Goal: Transaction & Acquisition: Purchase product/service

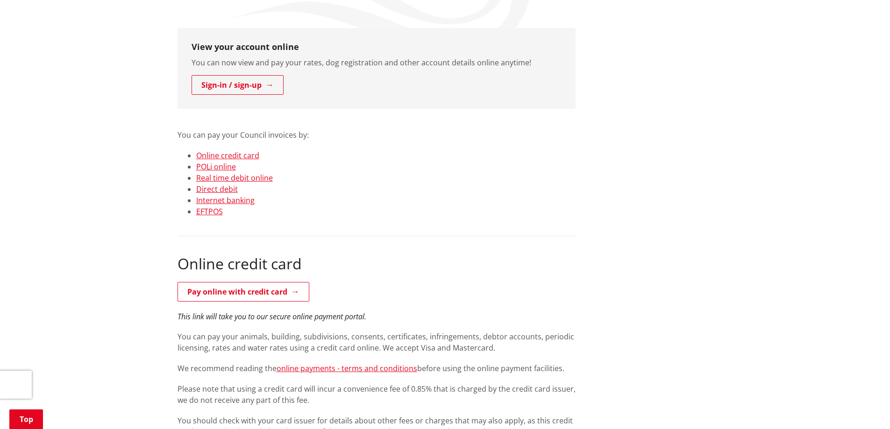
scroll to position [234, 0]
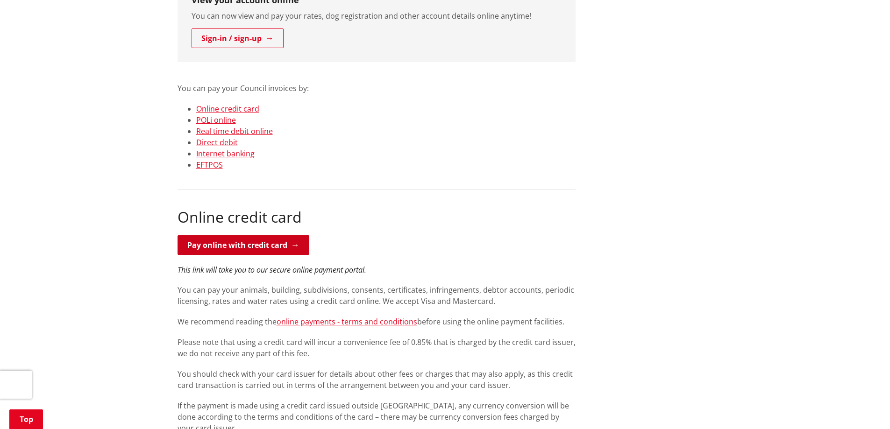
click at [287, 244] on link "Pay online with credit card" at bounding box center [244, 246] width 132 height 20
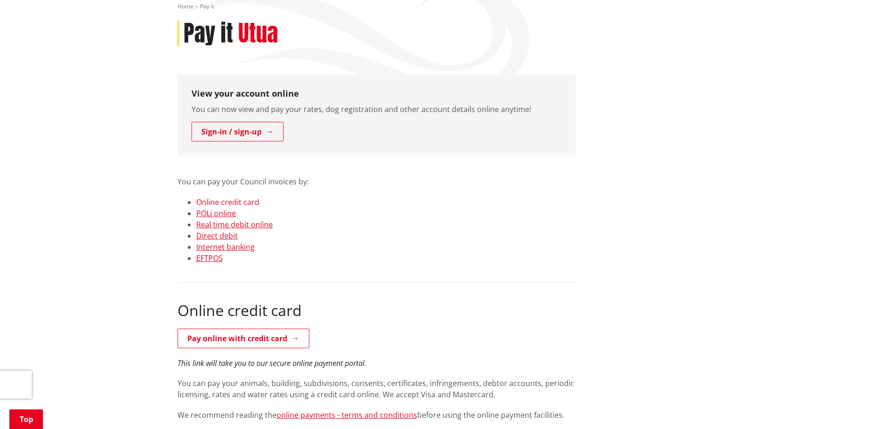
click at [253, 203] on link "Online credit card" at bounding box center [227, 202] width 63 height 10
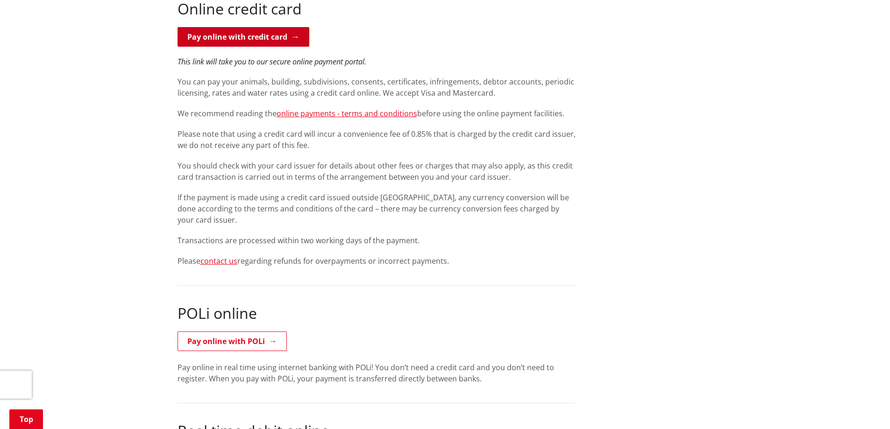
click at [251, 43] on link "Pay online with credit card" at bounding box center [244, 37] width 132 height 20
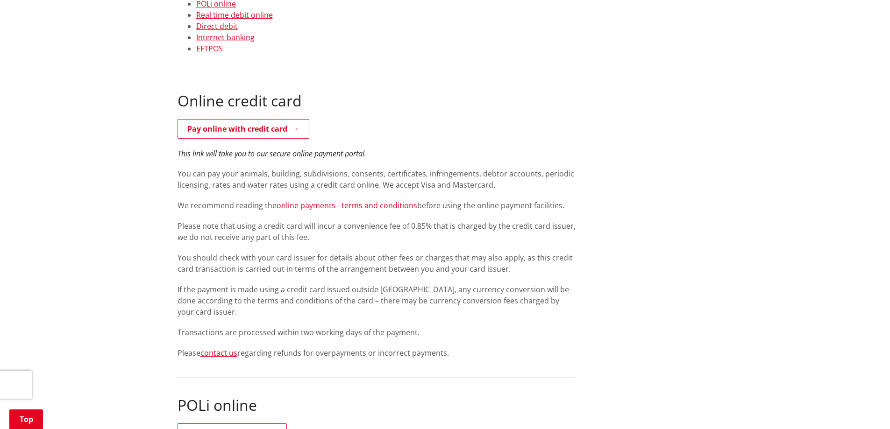
scroll to position [163, 0]
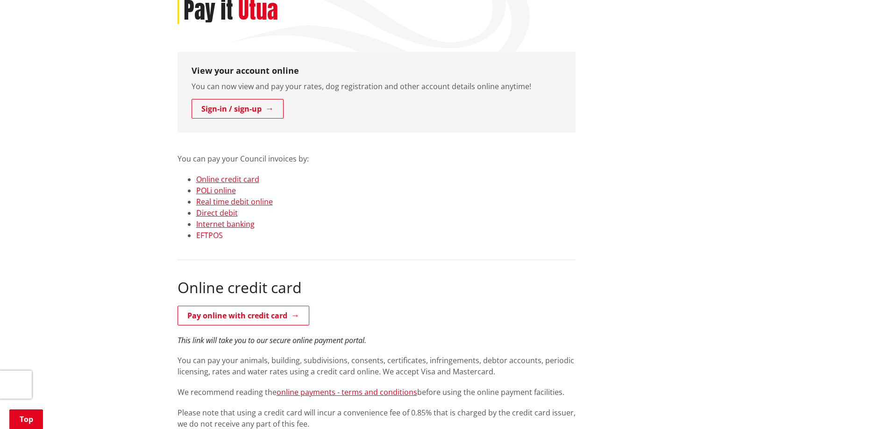
click at [210, 235] on link "EFTPOS" at bounding box center [209, 235] width 27 height 10
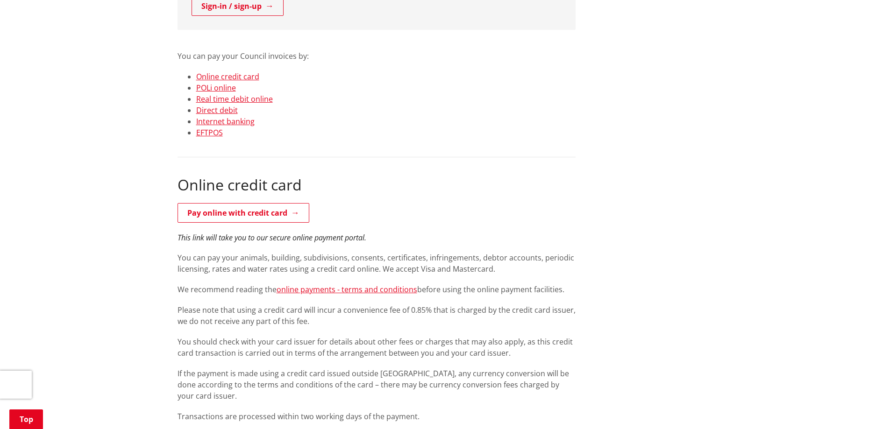
scroll to position [219, 0]
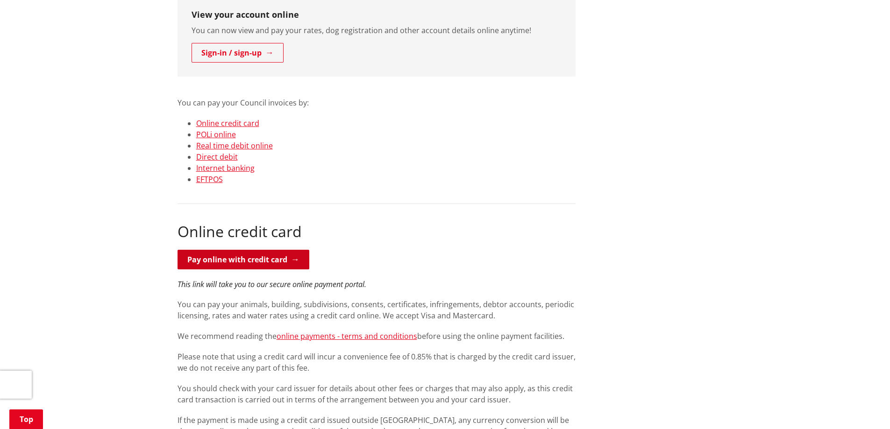
click at [271, 259] on link "Pay online with credit card" at bounding box center [244, 260] width 132 height 20
